Goal: Transaction & Acquisition: Download file/media

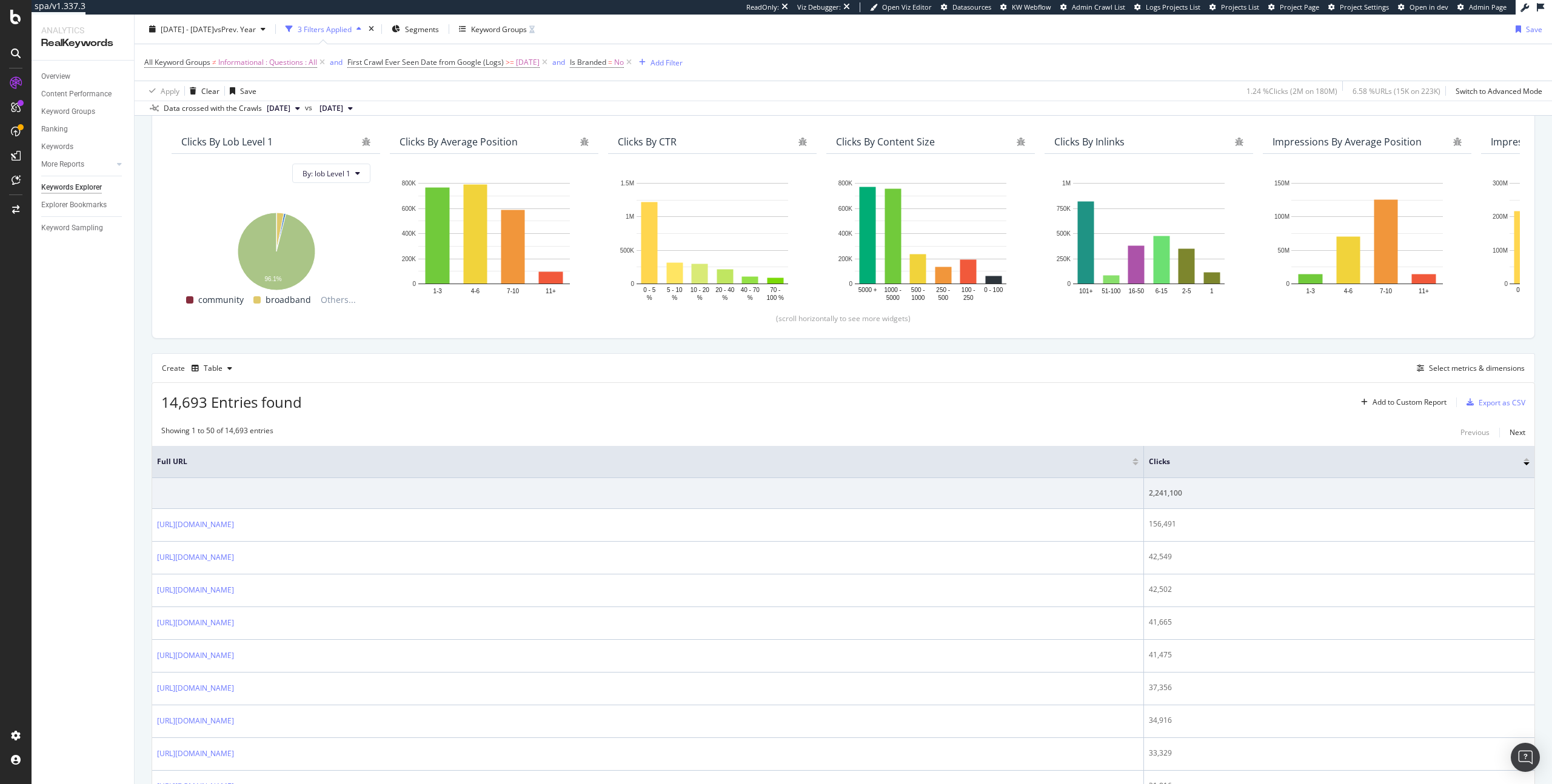
scroll to position [118, 0]
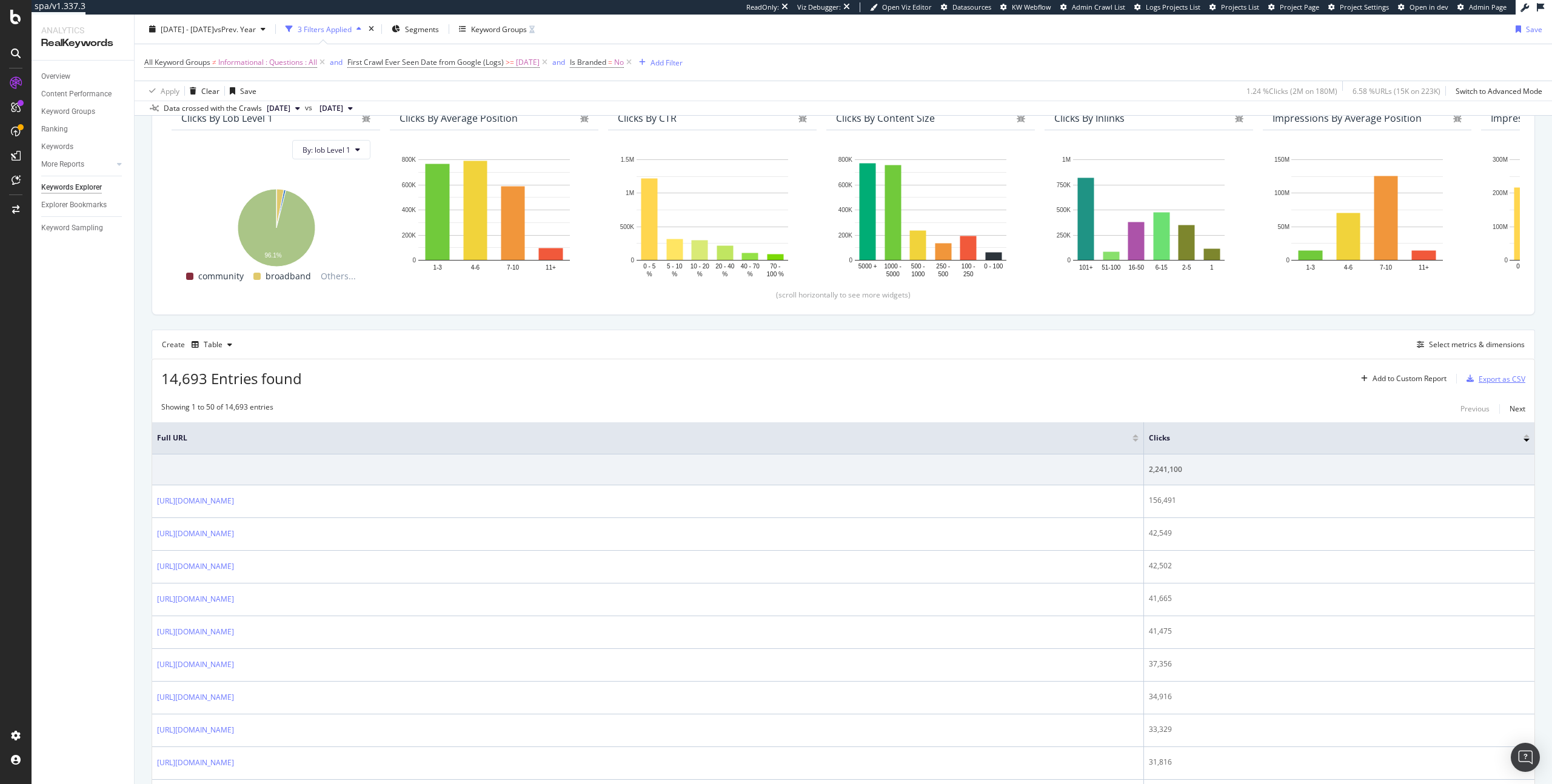
click at [1496, 379] on div "Export as CSV" at bounding box center [1502, 379] width 47 height 10
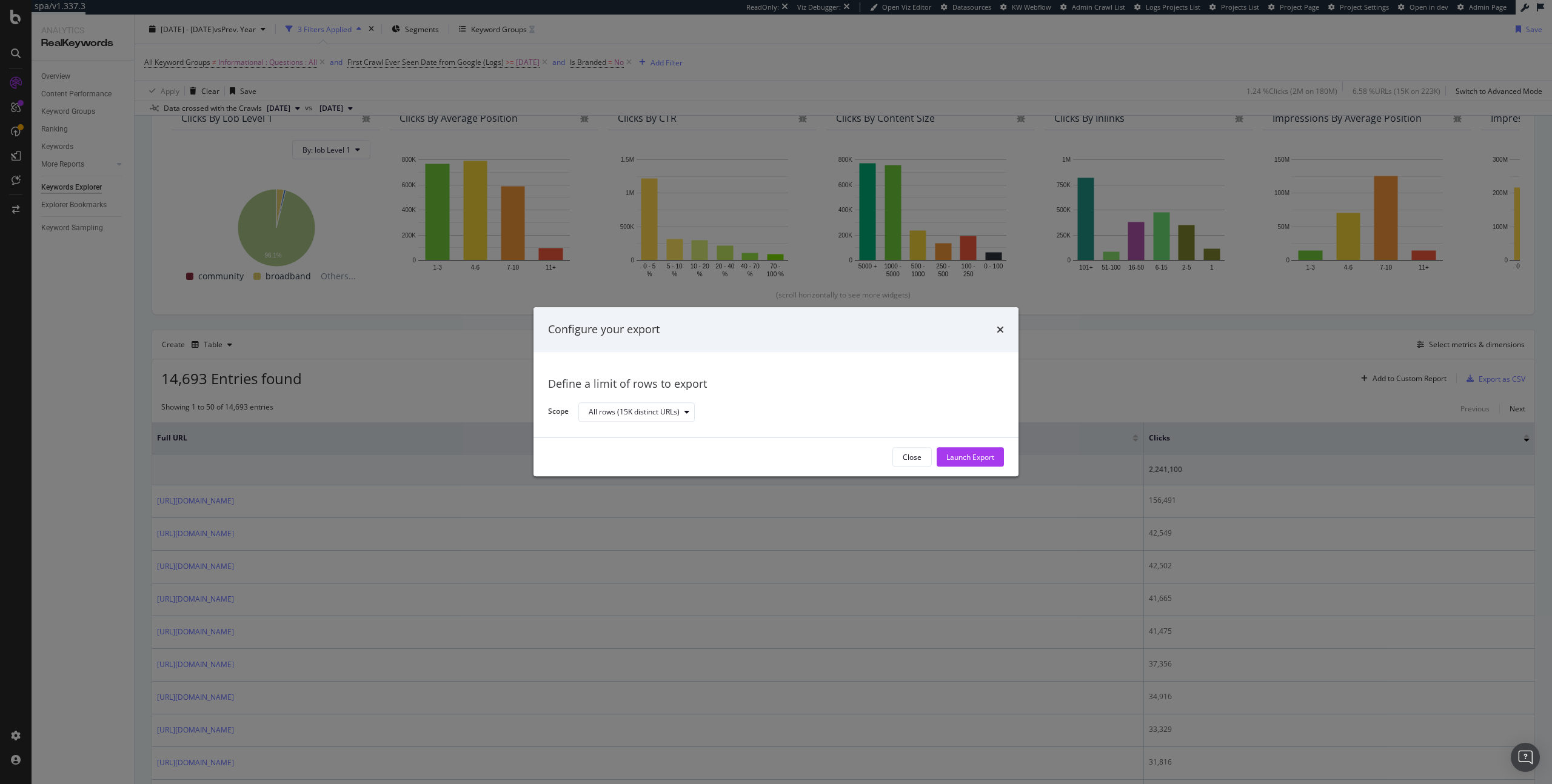
click at [995, 332] on div "Configure your export" at bounding box center [775, 329] width 456 height 16
click at [999, 332] on icon "times" at bounding box center [1000, 330] width 8 height 10
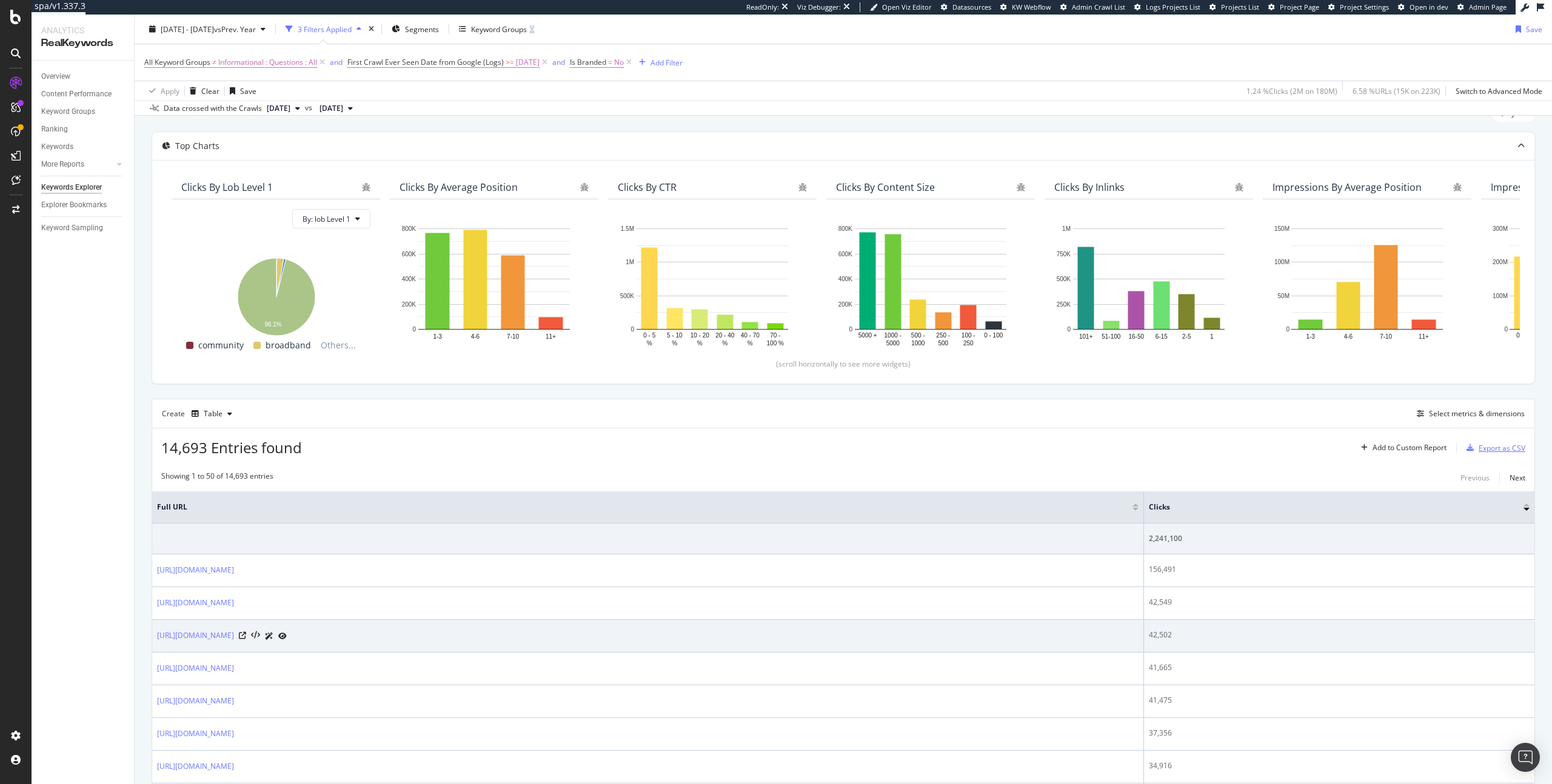
scroll to position [0, 0]
